Goal: Information Seeking & Learning: Learn about a topic

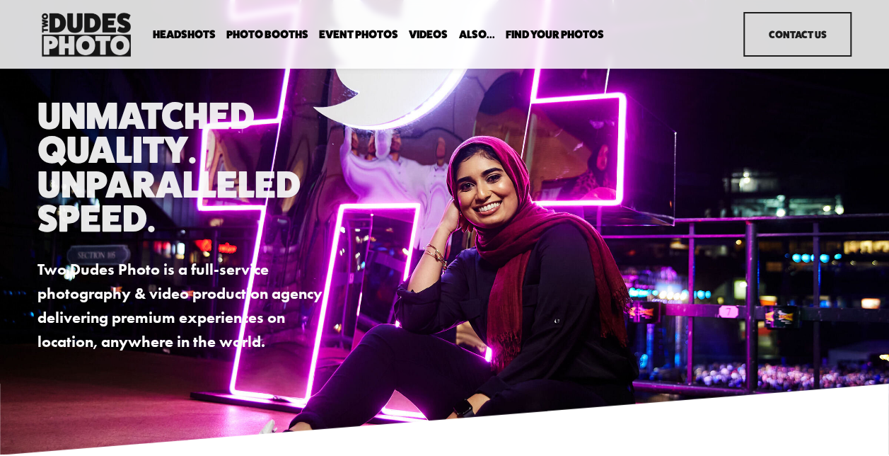
click at [263, 35] on span "Photo Booths" at bounding box center [267, 34] width 82 height 11
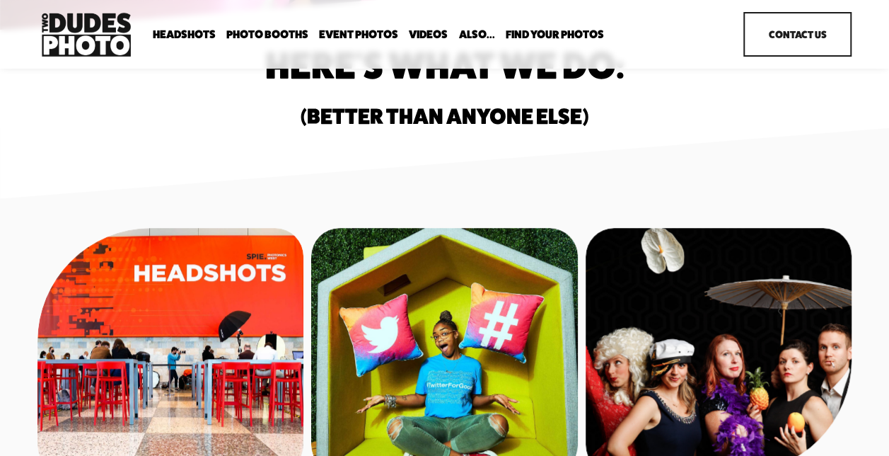
scroll to position [566, 0]
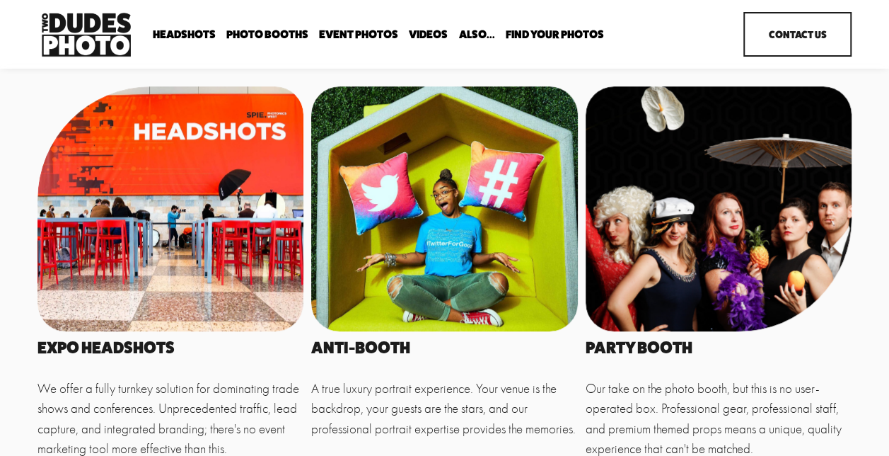
click at [217, 246] on div at bounding box center [171, 209] width 266 height 246
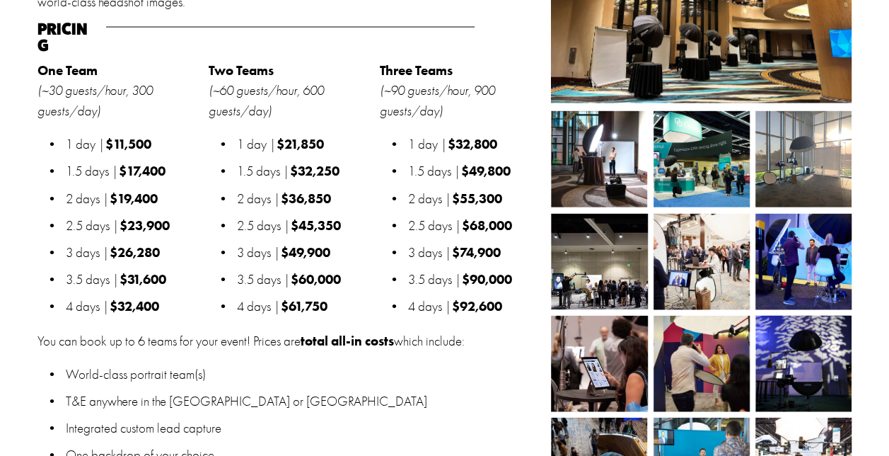
scroll to position [1486, 0]
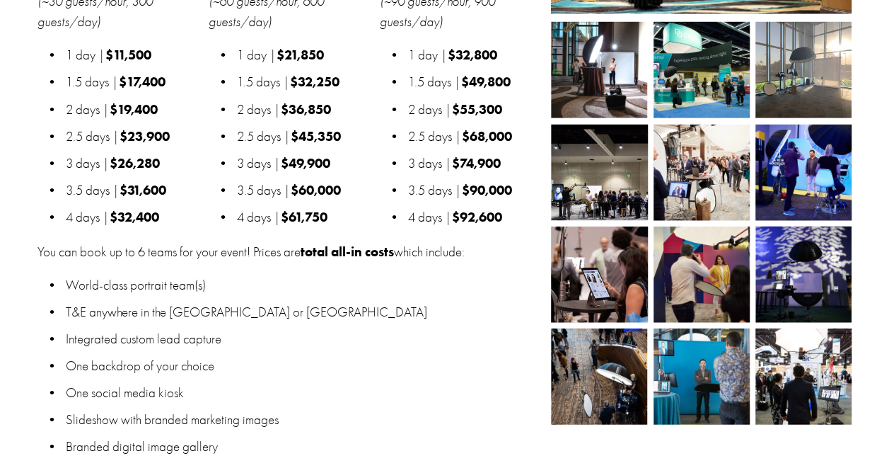
click at [410, 359] on p "One backdrop of your choice" at bounding box center [305, 366] width 478 height 21
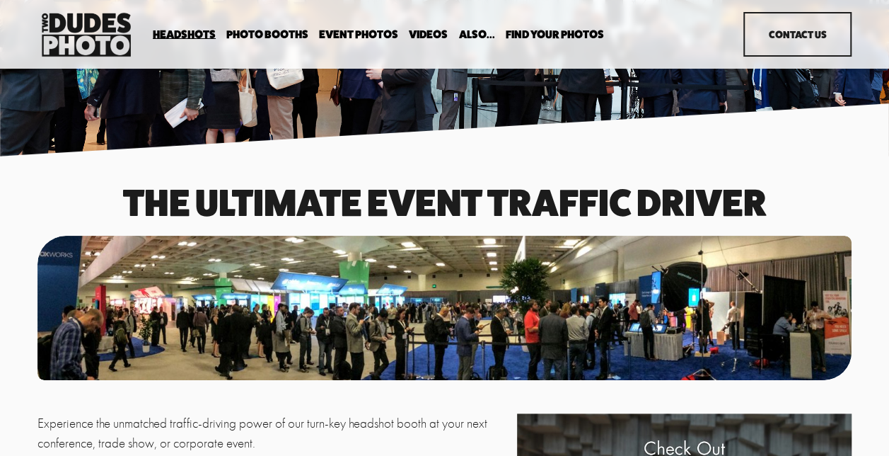
scroll to position [0, 0]
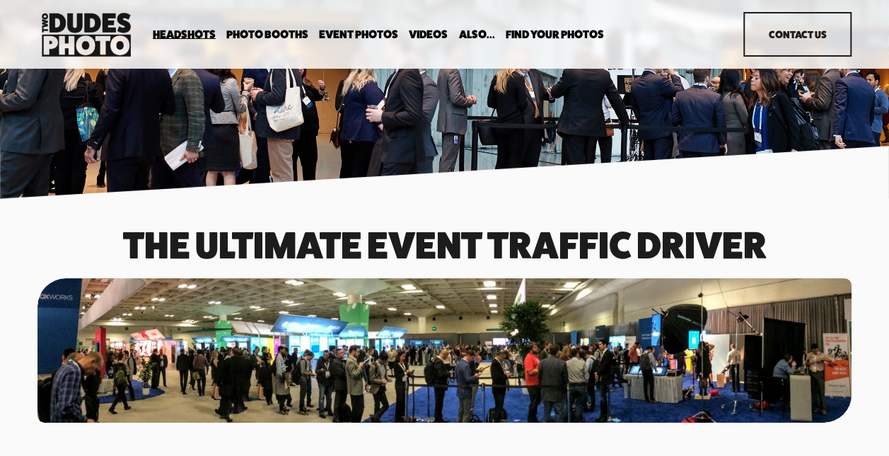
click at [281, 34] on span "Photo Booths" at bounding box center [267, 34] width 82 height 11
click at [272, 25] on div "Headshots Expo Headshots In Your Office Executive / VIP Portraits" at bounding box center [382, 34] width 688 height 51
click at [265, 31] on span "Photo Booths" at bounding box center [267, 34] width 82 height 11
click at [0, 0] on span "Party Booth" at bounding box center [0, 0] width 0 height 0
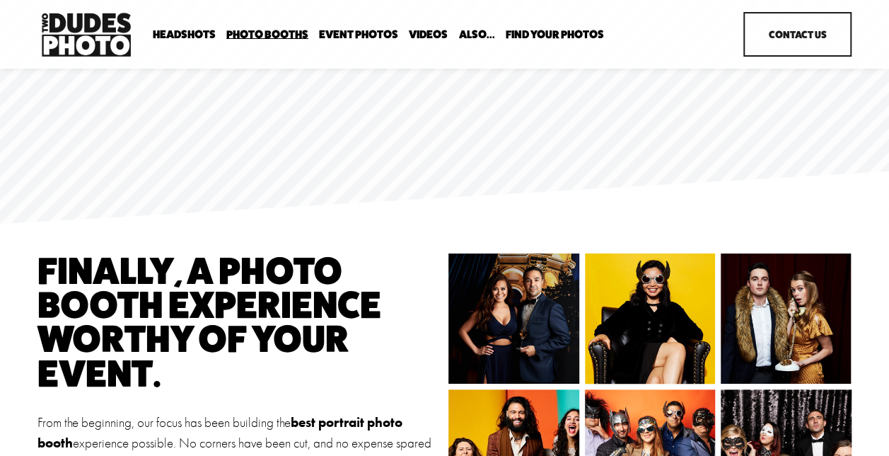
click at [0, 0] on span "In Your Office" at bounding box center [0, 0] width 0 height 0
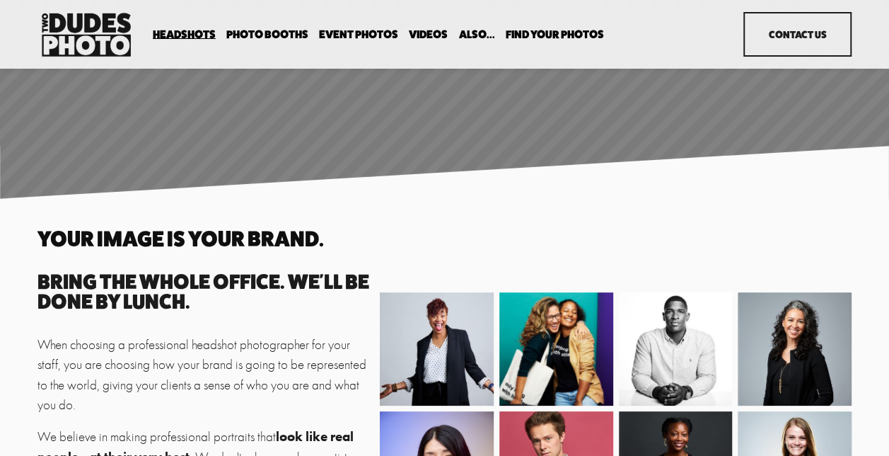
click at [264, 32] on span "Photo Booths" at bounding box center [267, 34] width 82 height 11
click at [0, 0] on span "Tuxedo B+W Booth" at bounding box center [0, 0] width 0 height 0
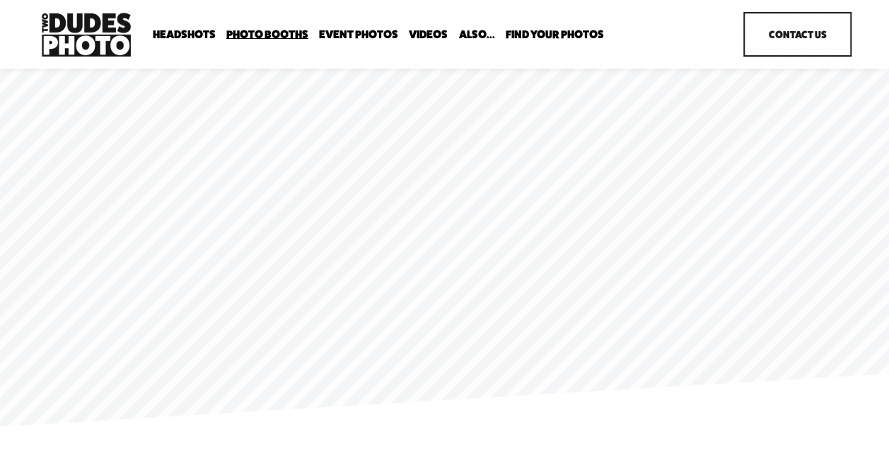
click at [0, 0] on span "Anti Booth" at bounding box center [0, 0] width 0 height 0
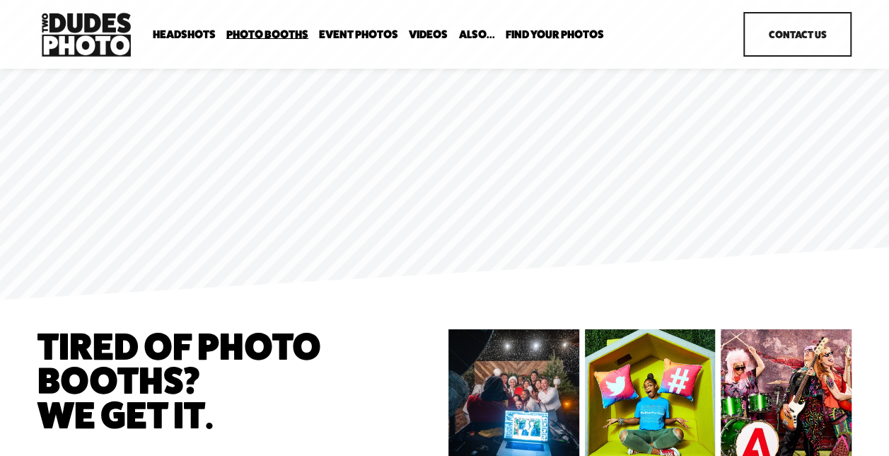
click at [0, 0] on span "Bespoke Booth" at bounding box center [0, 0] width 0 height 0
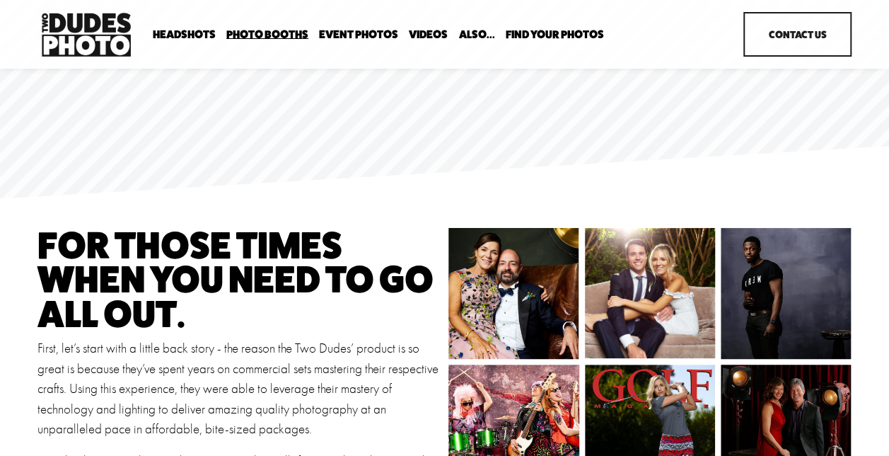
click at [0, 0] on span "Executive / VIP Portraits" at bounding box center [0, 0] width 0 height 0
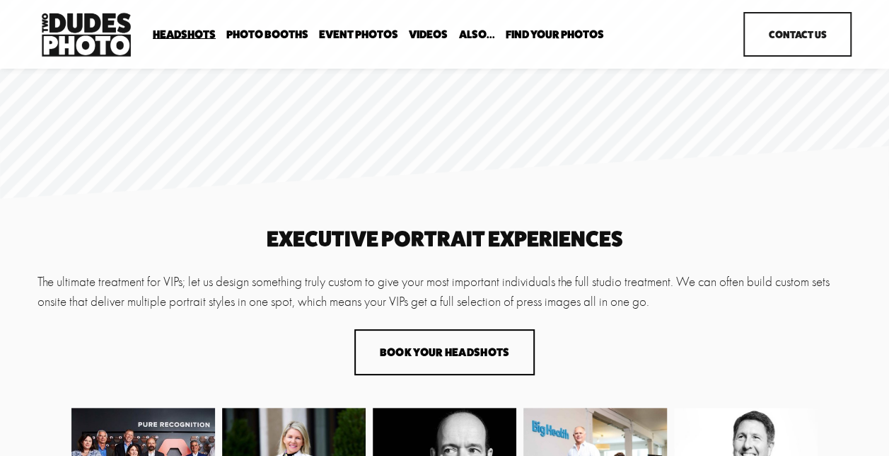
click at [0, 0] on span "Expo Headshots" at bounding box center [0, 0] width 0 height 0
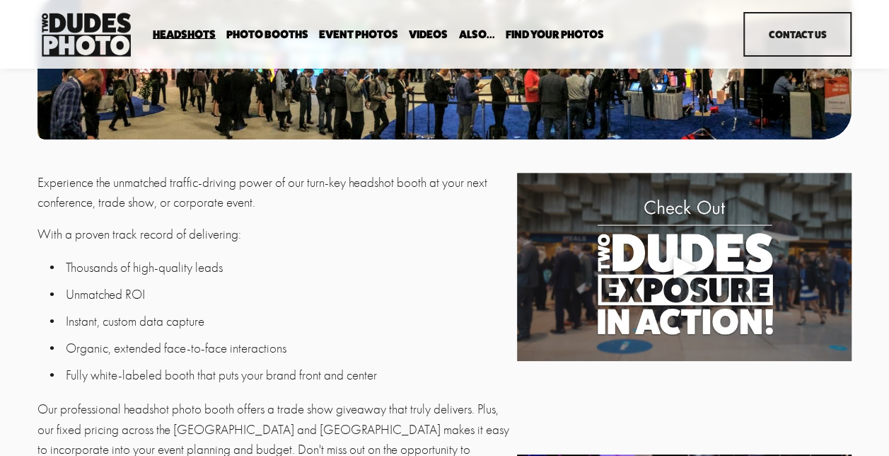
scroll to position [283, 0]
